Goal: Task Accomplishment & Management: Complete application form

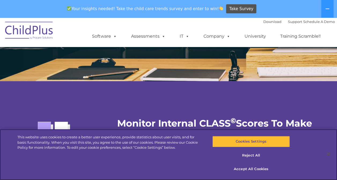
scroll to position [992, 0]
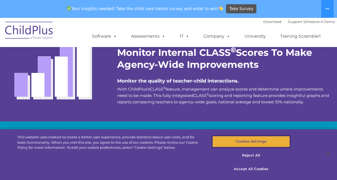
click at [237, 141] on button "Cookies Settings" at bounding box center [250, 141] width 77 height 11
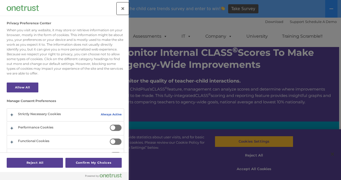
click at [120, 6] on button "Close" at bounding box center [123, 9] width 12 height 12
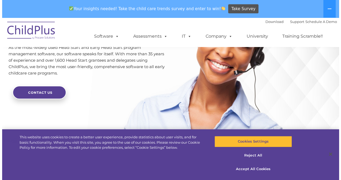
scroll to position [1345, 0]
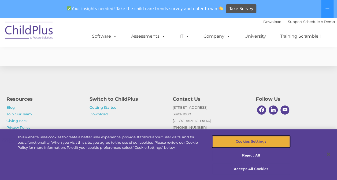
click at [240, 139] on button "Cookies Settings" at bounding box center [250, 141] width 77 height 11
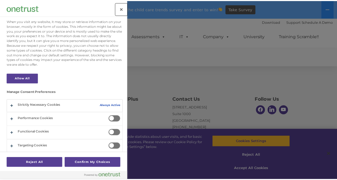
scroll to position [6, 0]
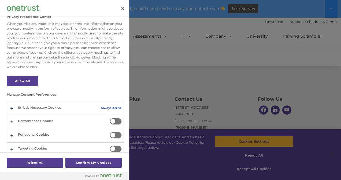
click at [115, 121] on span "Privacy Preference Center" at bounding box center [115, 121] width 12 height 7
click at [109, 118] on input "Performance Cookies" at bounding box center [109, 118] width 0 height 0
click at [115, 121] on span "Privacy Preference Center" at bounding box center [115, 121] width 12 height 7
click at [109, 118] on input "Performance Cookies" at bounding box center [109, 118] width 0 height 0
click at [72, 163] on button "Confirm My Choices" at bounding box center [93, 163] width 56 height 10
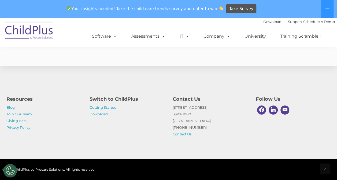
scroll to position [1345, 0]
click at [180, 135] on link "Contact Us" at bounding box center [181, 134] width 19 height 4
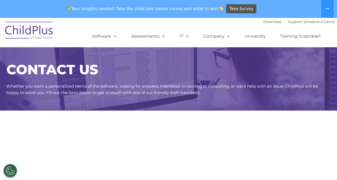
select select "MEDIUM"
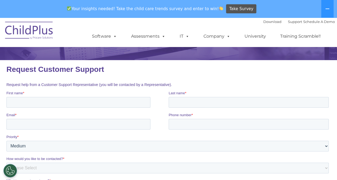
scroll to position [49, 0]
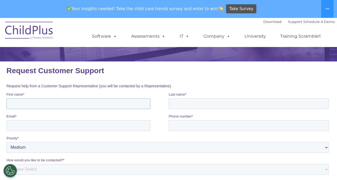
click at [114, 107] on input "First name *" at bounding box center [78, 104] width 144 height 11
type input "[PERSON_NAME]"
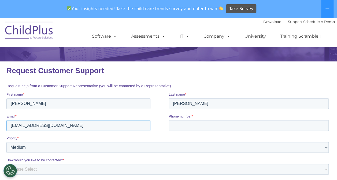
type input "[EMAIL_ADDRESS][DOMAIN_NAME]"
type input "5183582988"
click at [70, 139] on label "Priority *" at bounding box center [168, 138] width 324 height 5
click at [70, 142] on select "Please Select Low Medium High" at bounding box center [167, 147] width 322 height 11
click at [73, 149] on select "Please Select Low Medium High" at bounding box center [167, 147] width 322 height 11
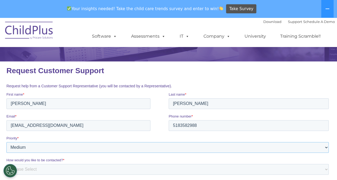
select select "HIGH"
click at [6, 142] on select "Please Select Low Medium High" at bounding box center [167, 147] width 322 height 11
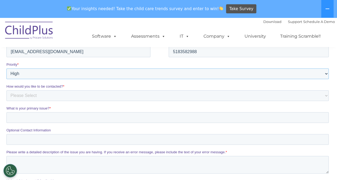
scroll to position [122, 0]
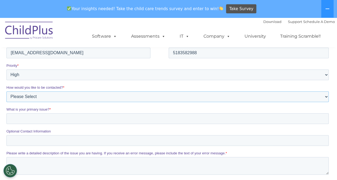
click at [118, 95] on select "Please Select Phone Email" at bounding box center [167, 97] width 322 height 11
select select "Email"
click at [6, 102] on select "Please Select Phone Email" at bounding box center [167, 97] width 322 height 11
click at [103, 122] on input "What is your primary issue? *" at bounding box center [167, 119] width 322 height 11
type input "Software Renewal Status and Payment"
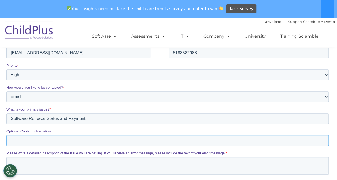
click at [80, 141] on input "Optional Contact Information" at bounding box center [167, 140] width 322 height 11
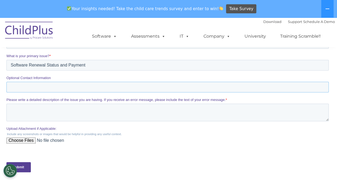
scroll to position [176, 0]
click at [22, 139] on input "Upload Attachment if Applicable:" at bounding box center [167, 143] width 322 height 11
type input "C:\fakepath\PO23077-SoftwareFee-Peighton [PERSON_NAME].pdf"
click at [138, 85] on input "Optional Contact Information" at bounding box center [167, 87] width 322 height 11
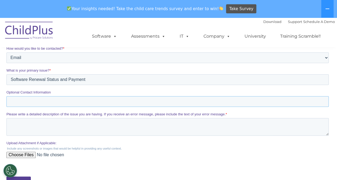
scroll to position [188, 0]
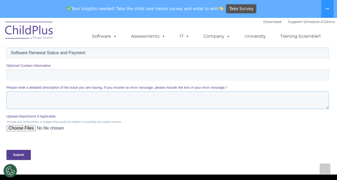
drag, startPoint x: 112, startPoint y: 105, endPoint x: 107, endPoint y: 106, distance: 5.2
click at [112, 104] on textarea "Please write a detailed description of the issue you are having. If you receive…" at bounding box center [167, 101] width 322 height 18
click at [154, 101] on textarea "Our previous program manager, Peighton [PERSON_NAME], is currently on leave" at bounding box center [167, 101] width 322 height 18
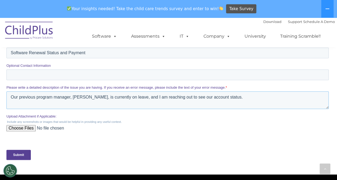
drag, startPoint x: 202, startPoint y: 99, endPoint x: 258, endPoint y: 106, distance: 56.9
click at [258, 106] on textarea "Our previous program manager, [PERSON_NAME], is currently on leave, and I am re…" at bounding box center [167, 101] width 322 height 18
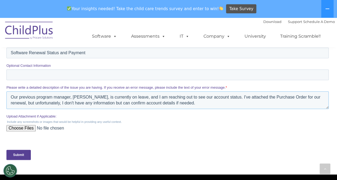
click at [206, 106] on textarea "Our previous program manager, [PERSON_NAME], is currently on leave, and I am re…" at bounding box center [167, 101] width 322 height 18
drag, startPoint x: 205, startPoint y: 106, endPoint x: 90, endPoint y: 104, distance: 115.1
click at [90, 104] on textarea "Our previous program manager, [PERSON_NAME], is currently on leave, and I am re…" at bounding box center [167, 101] width 322 height 18
click at [157, 107] on textarea "Our previous program manager, [PERSON_NAME], is currently on leave, and I am re…" at bounding box center [167, 101] width 322 height 18
drag, startPoint x: 129, startPoint y: 105, endPoint x: 74, endPoint y: 105, distance: 54.4
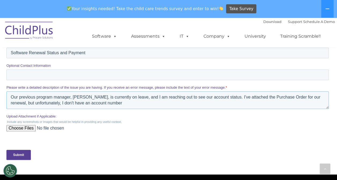
click at [74, 105] on textarea "Our previous program manager, [PERSON_NAME], is currently on leave, and I am re…" at bounding box center [167, 101] width 322 height 18
type textarea "Our previous program manager, [PERSON_NAME], is currently on leave, and I am re…"
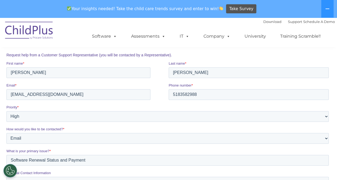
scroll to position [107, 0]
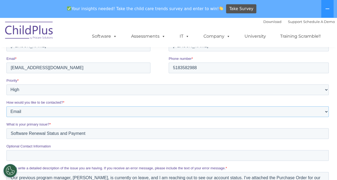
click at [62, 114] on select "Please Select Phone Email" at bounding box center [167, 112] width 322 height 11
click at [6, 107] on select "Please Select Phone Email" at bounding box center [167, 112] width 322 height 11
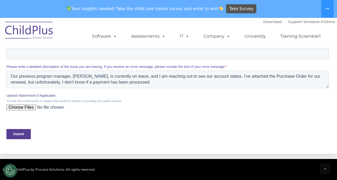
scroll to position [214, 0]
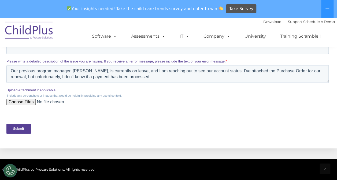
click at [22, 127] on input "Submit" at bounding box center [18, 129] width 24 height 10
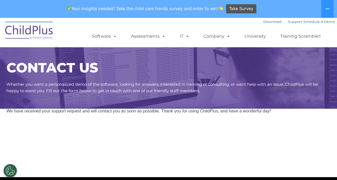
scroll to position [0, 0]
